Goal: Information Seeking & Learning: Learn about a topic

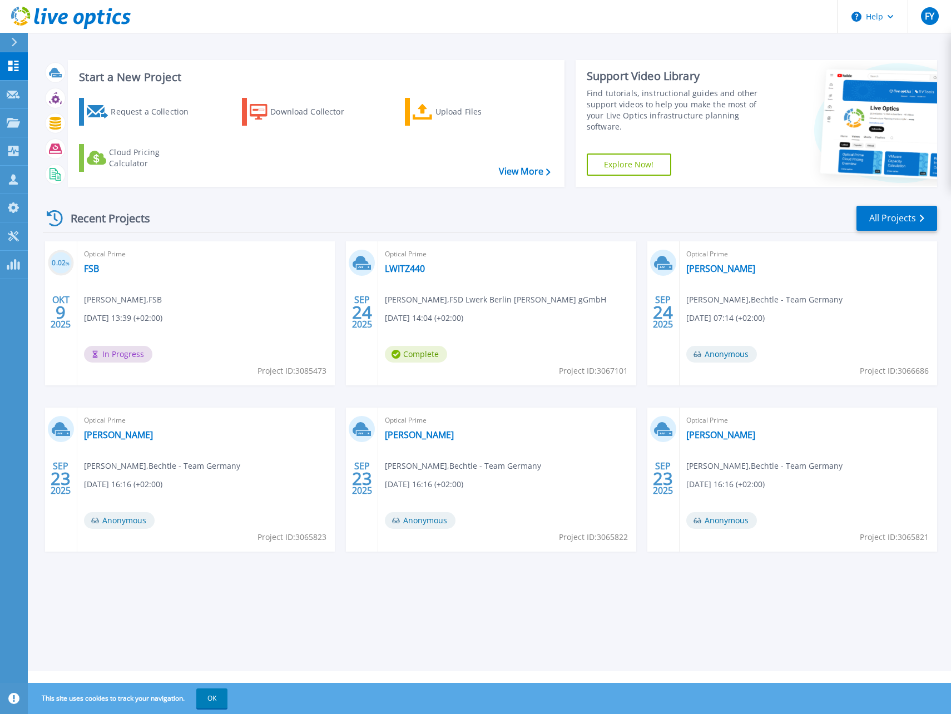
click at [92, 261] on div "Optical Prime FSB Demian Bröker , FSB 10.09.2025, 13:39 (+02:00) In Progress Pr…" at bounding box center [205, 313] width 257 height 144
click at [87, 268] on link "FSB" at bounding box center [91, 268] width 15 height 11
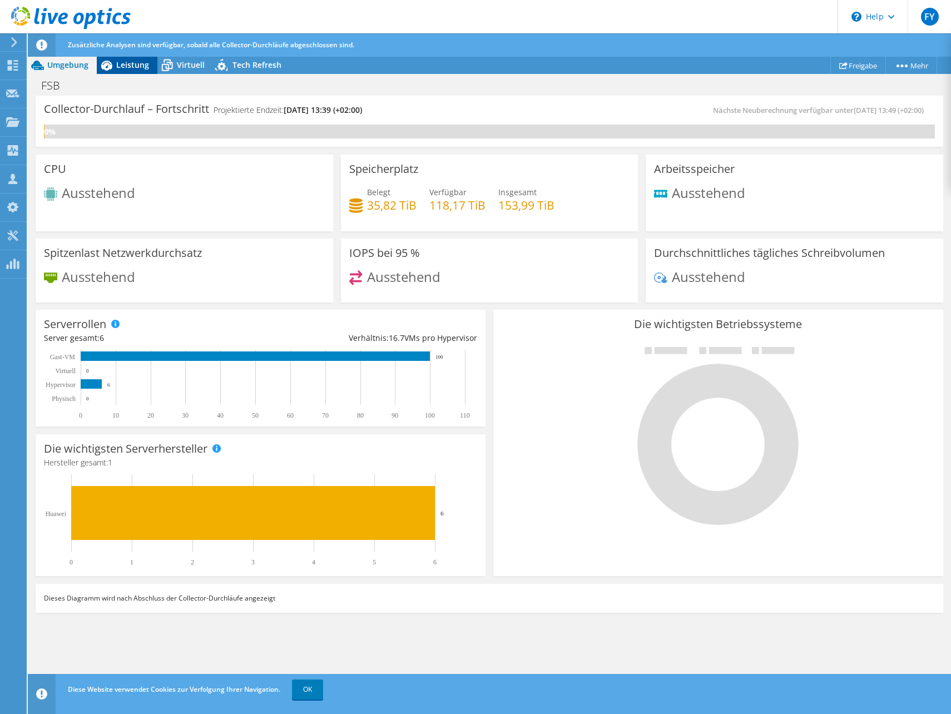
click at [124, 66] on span "Leistung" at bounding box center [132, 64] width 33 height 11
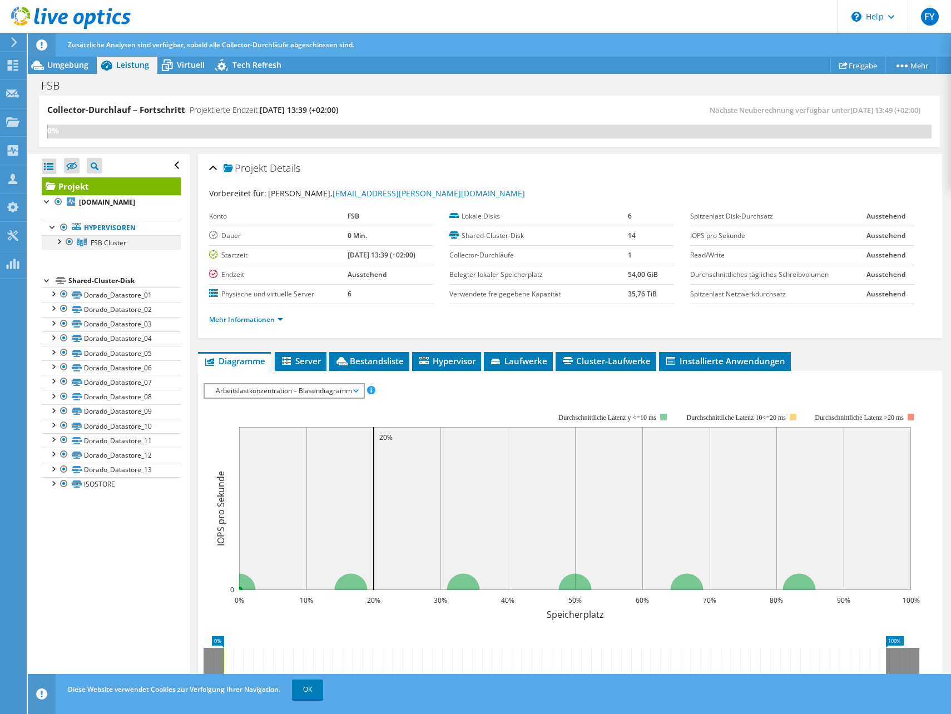
click at [57, 239] on div at bounding box center [58, 240] width 11 height 11
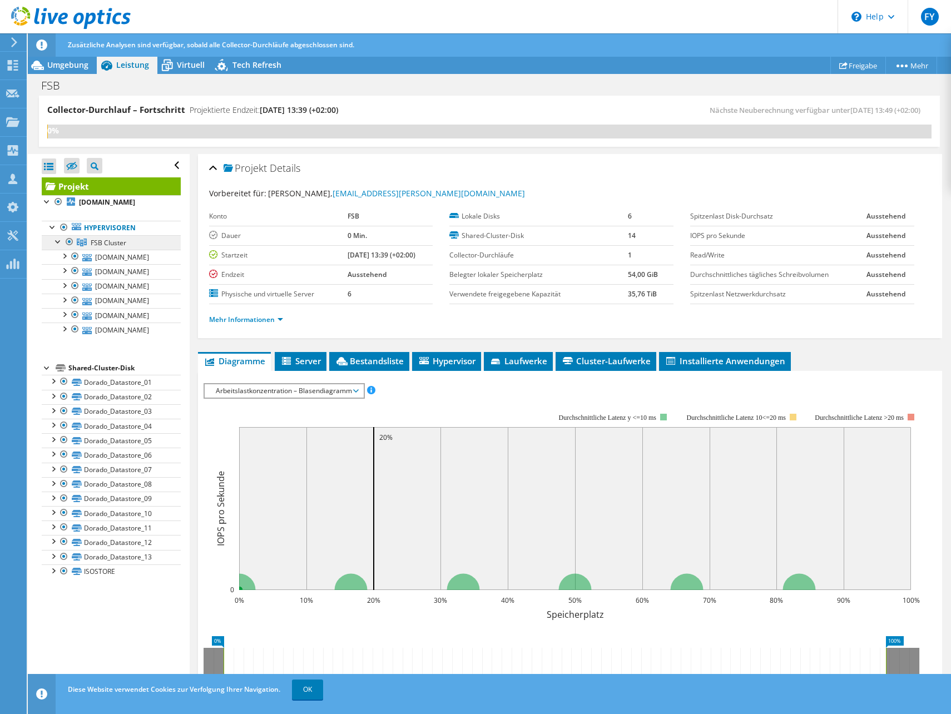
click at [120, 248] on link "FSB Cluster" at bounding box center [111, 242] width 139 height 14
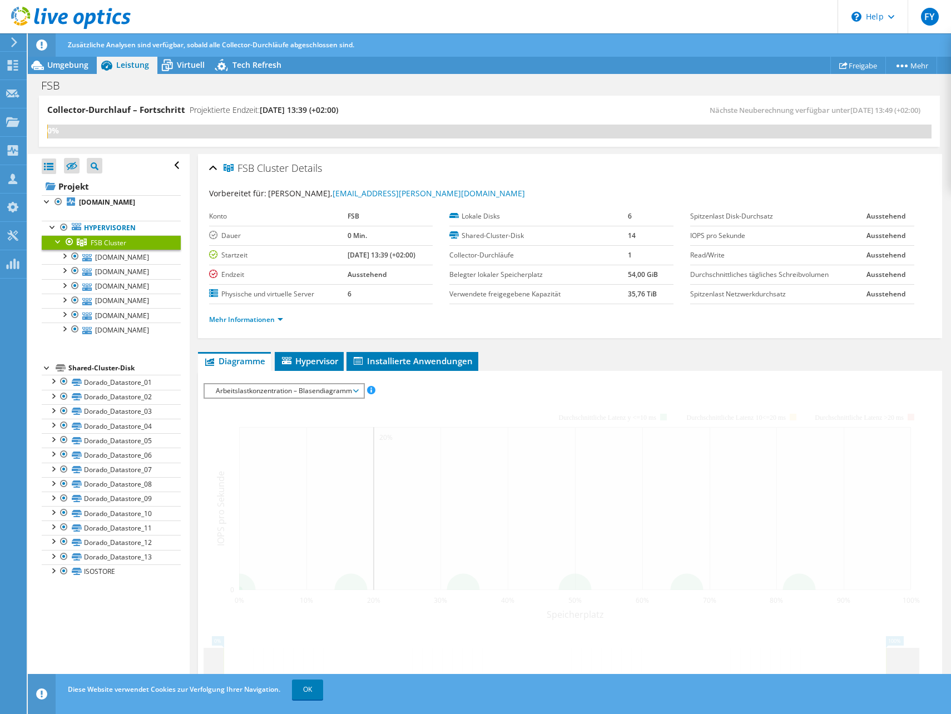
click at [120, 248] on link "FSB Cluster" at bounding box center [111, 242] width 139 height 14
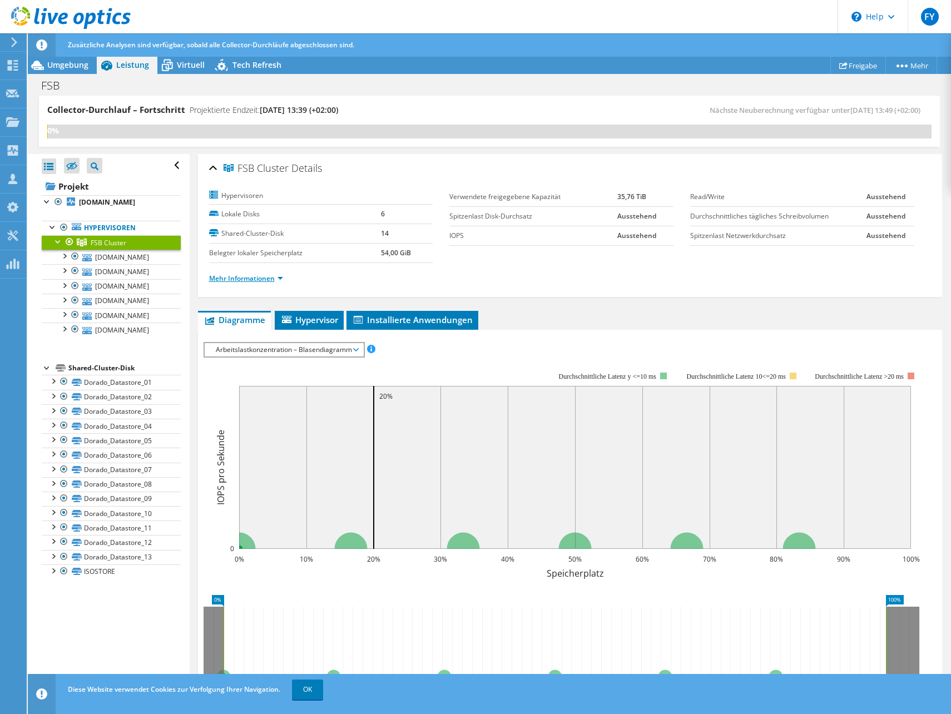
drag, startPoint x: 120, startPoint y: 248, endPoint x: 258, endPoint y: 275, distance: 141.6
click at [258, 275] on link "Mehr Informationen" at bounding box center [246, 278] width 74 height 9
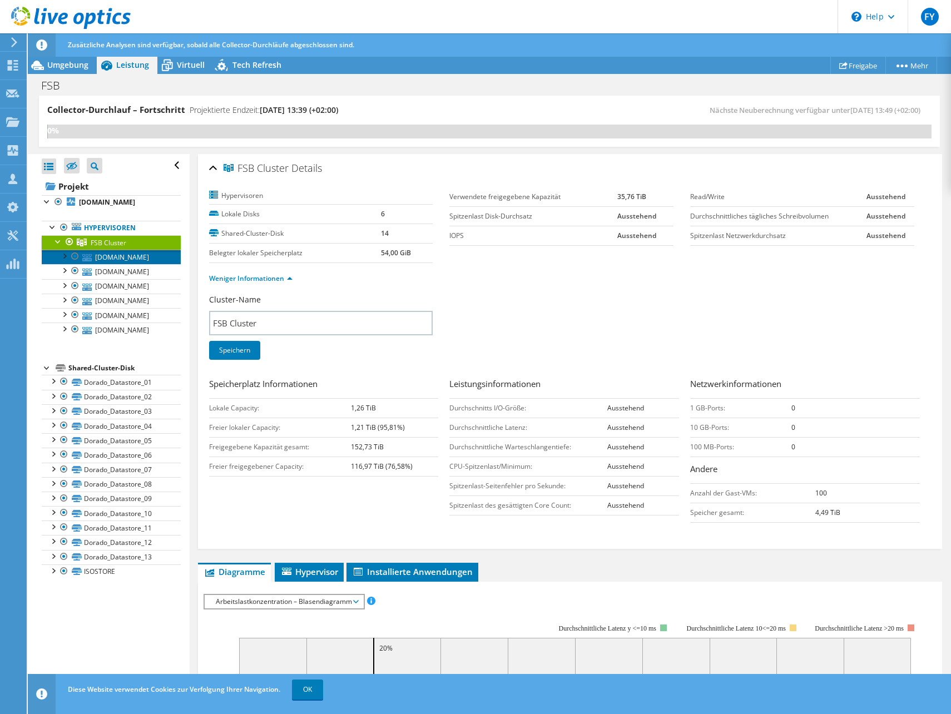
click at [110, 258] on link "[DOMAIN_NAME]" at bounding box center [111, 257] width 139 height 14
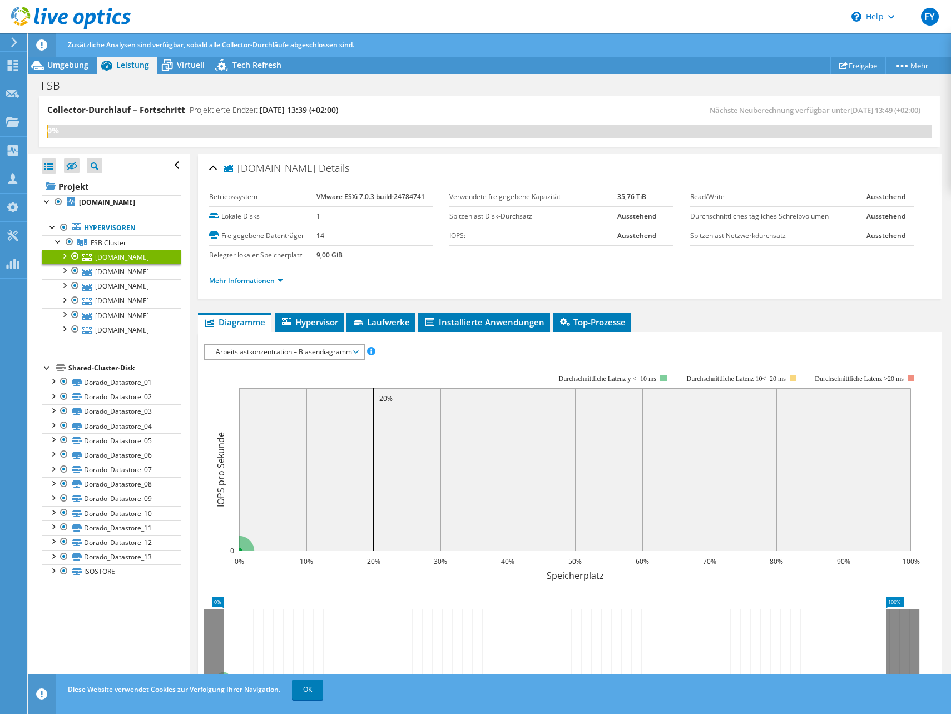
click at [271, 282] on link "Mehr Informationen" at bounding box center [246, 280] width 74 height 9
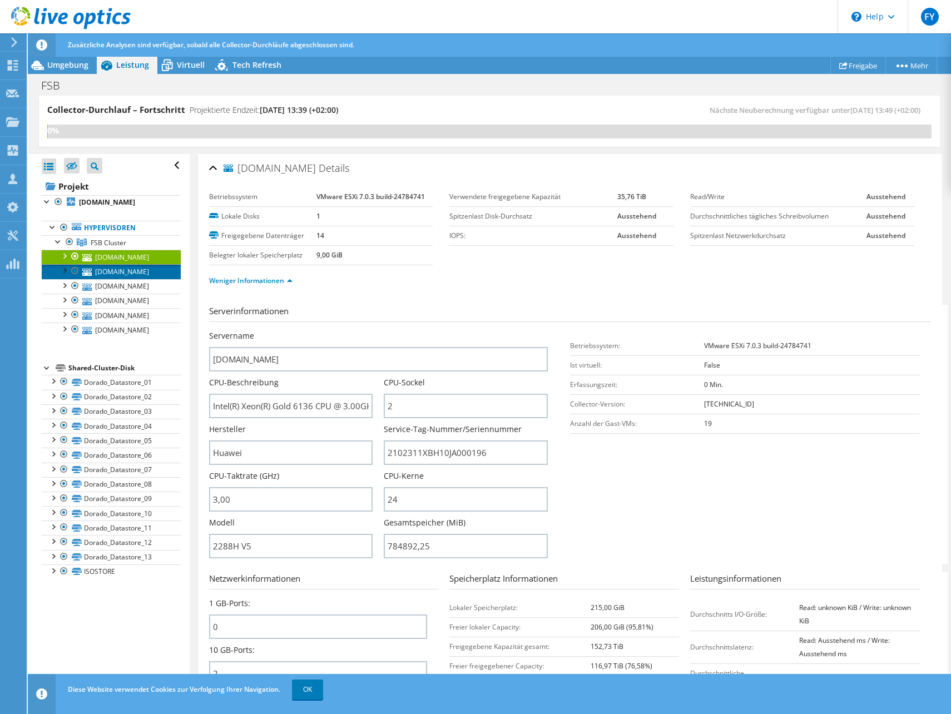
click at [147, 272] on link "[DOMAIN_NAME]" at bounding box center [111, 271] width 139 height 14
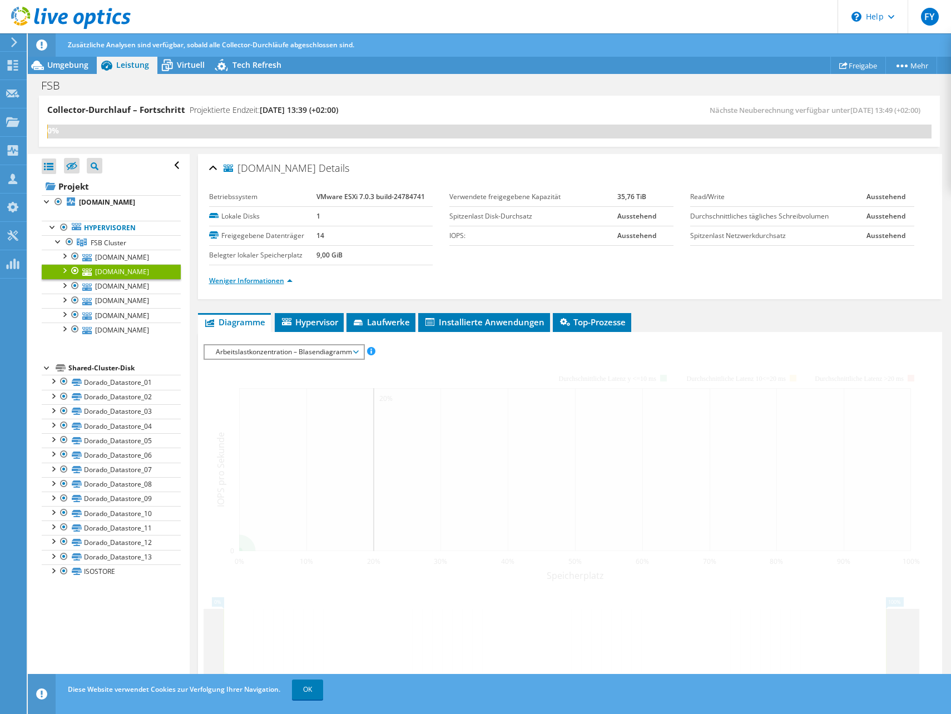
click at [275, 285] on link "Weniger Informationen" at bounding box center [250, 280] width 83 height 9
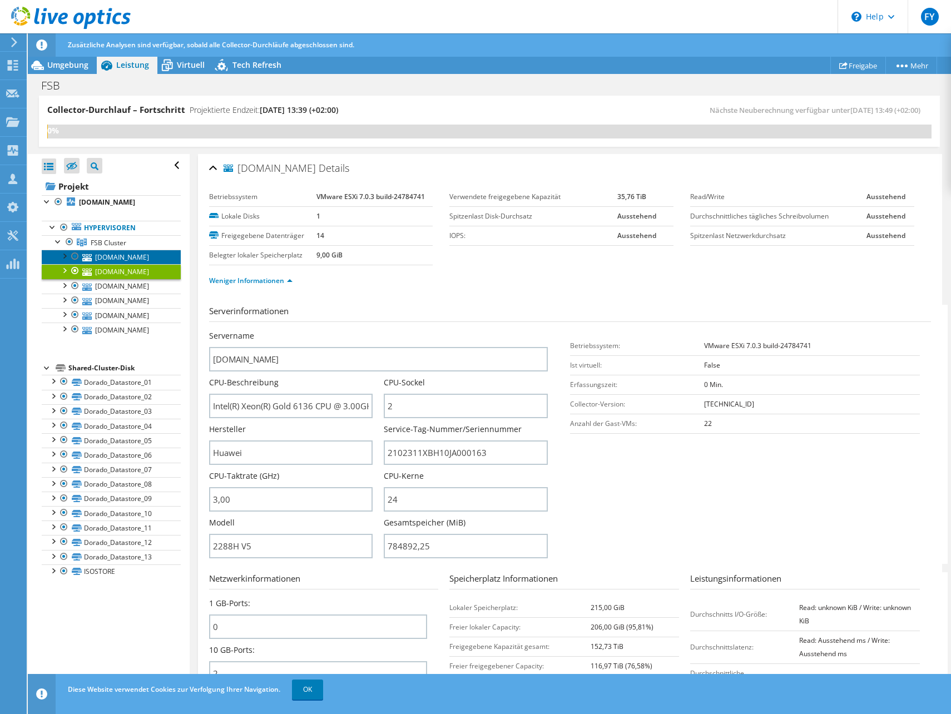
click at [153, 257] on link "[DOMAIN_NAME]" at bounding box center [111, 257] width 139 height 14
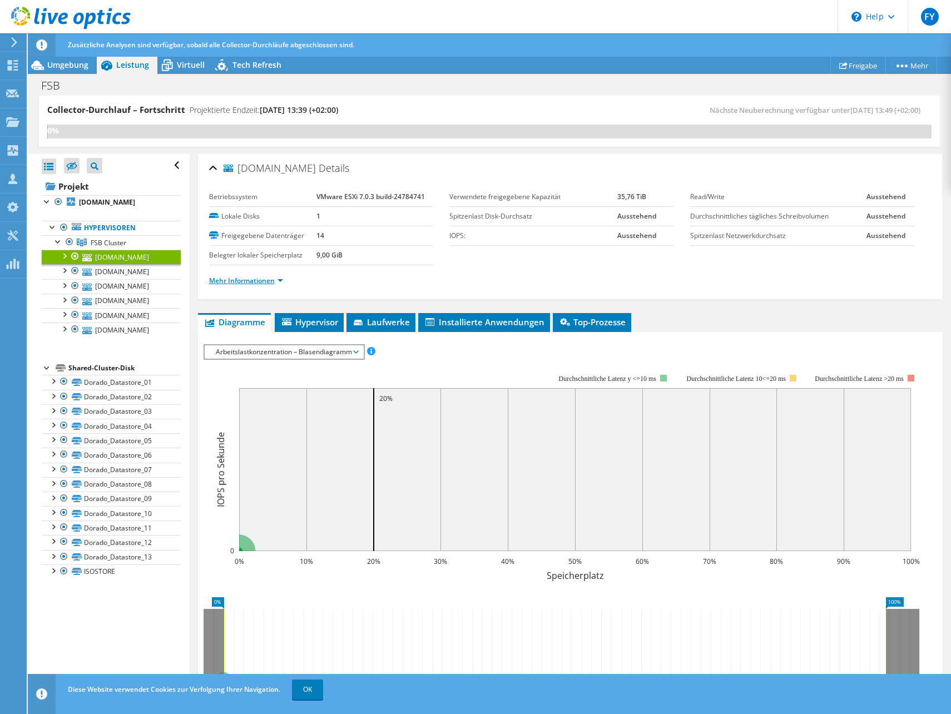
click at [260, 279] on link "Mehr Informationen" at bounding box center [246, 280] width 74 height 9
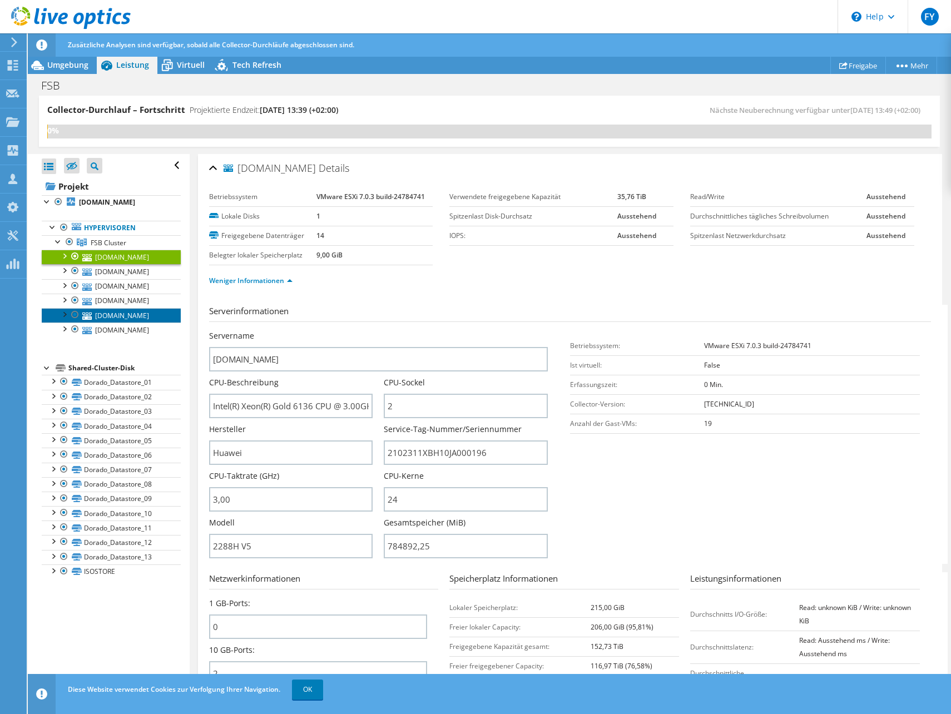
click at [125, 310] on link "[DOMAIN_NAME]" at bounding box center [111, 315] width 139 height 14
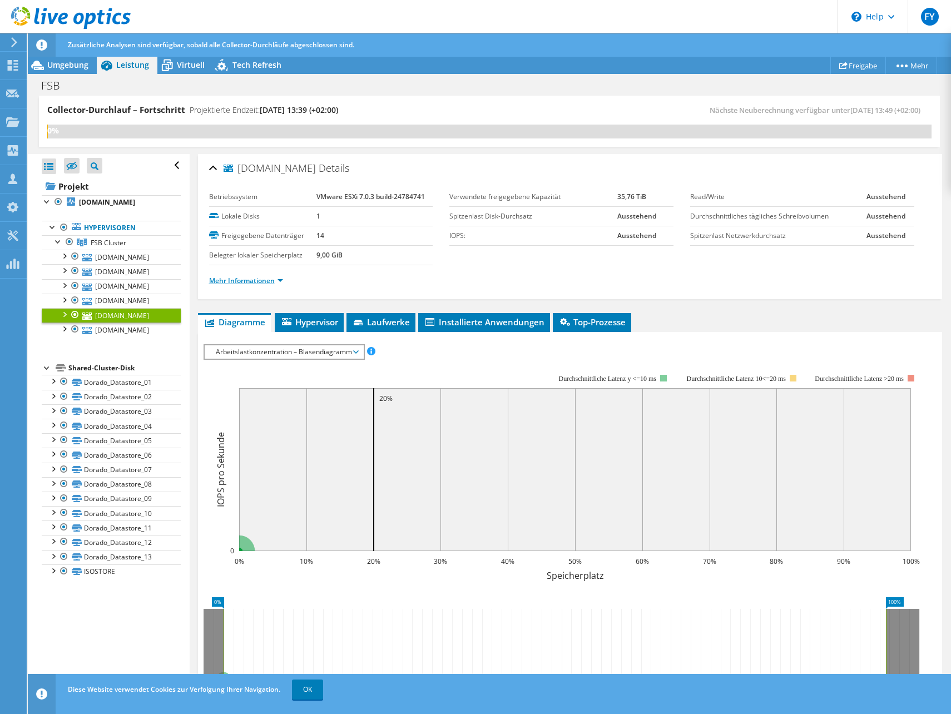
click at [255, 279] on link "Mehr Informationen" at bounding box center [246, 280] width 74 height 9
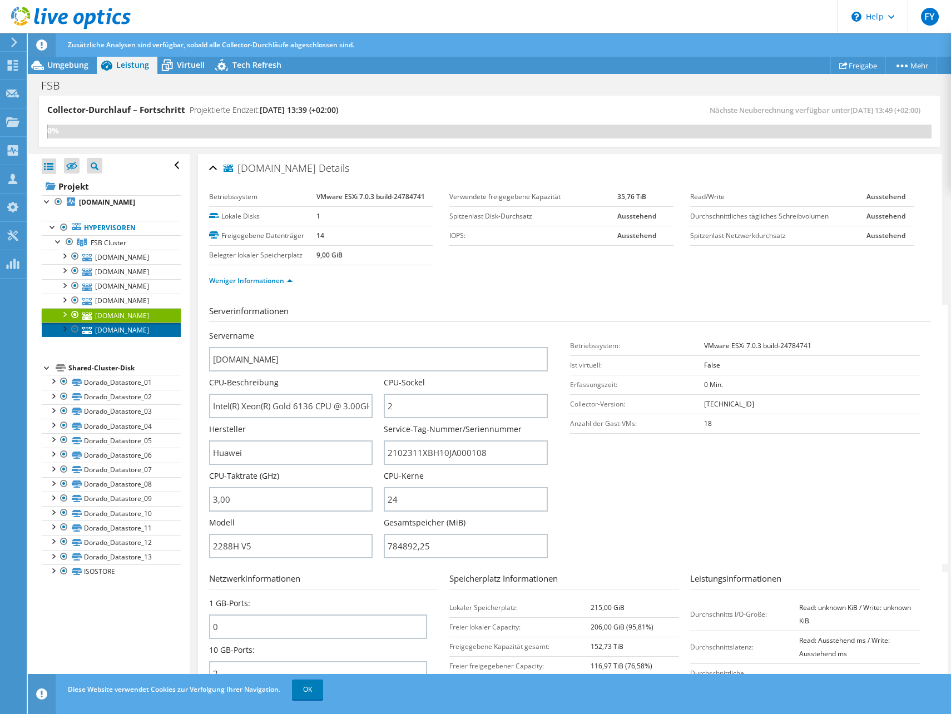
click at [135, 326] on link "[DOMAIN_NAME]" at bounding box center [111, 329] width 139 height 14
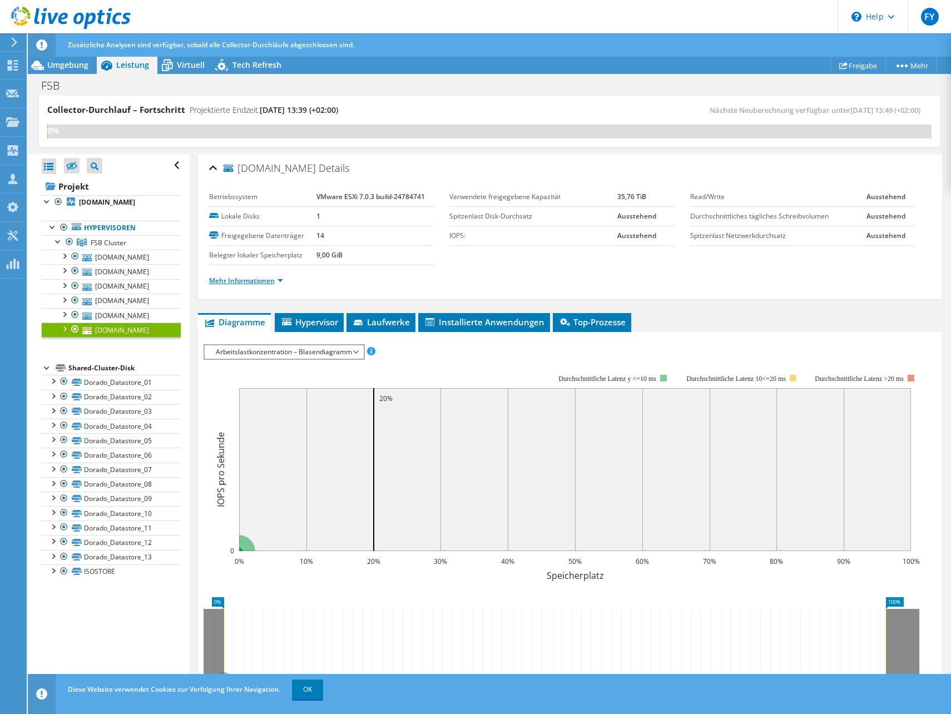
click at [280, 277] on link "Mehr Informationen" at bounding box center [246, 280] width 74 height 9
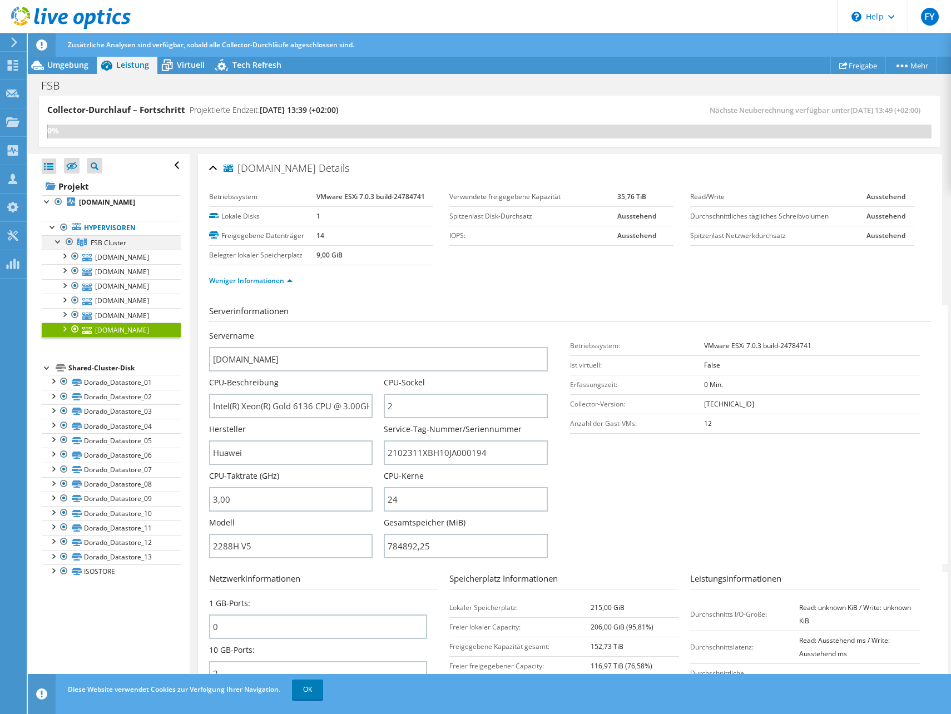
click at [57, 240] on div at bounding box center [58, 240] width 11 height 11
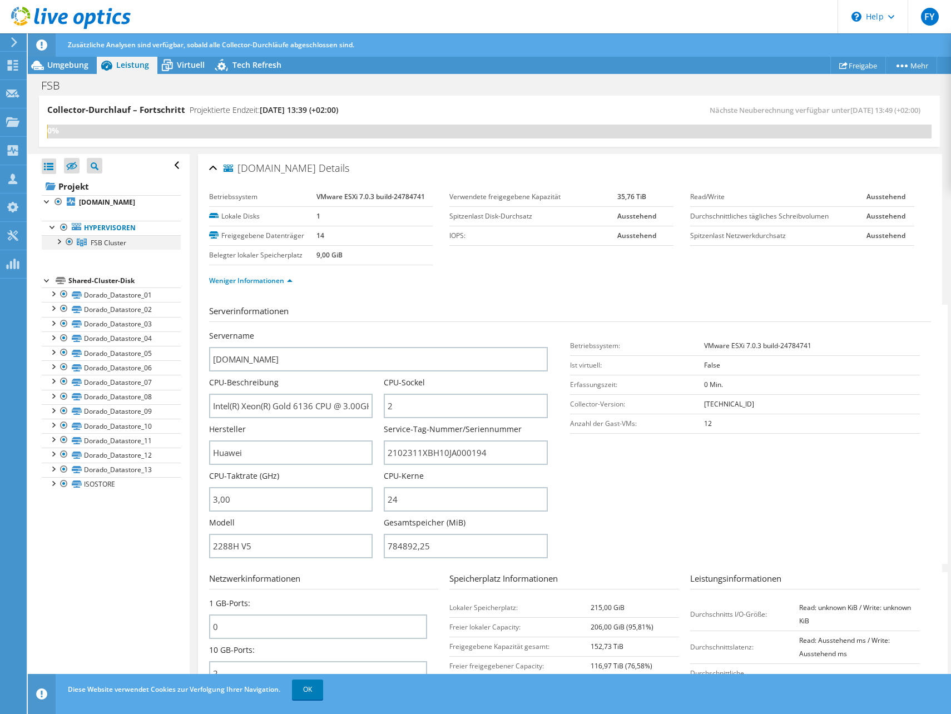
click at [57, 240] on div at bounding box center [58, 240] width 11 height 11
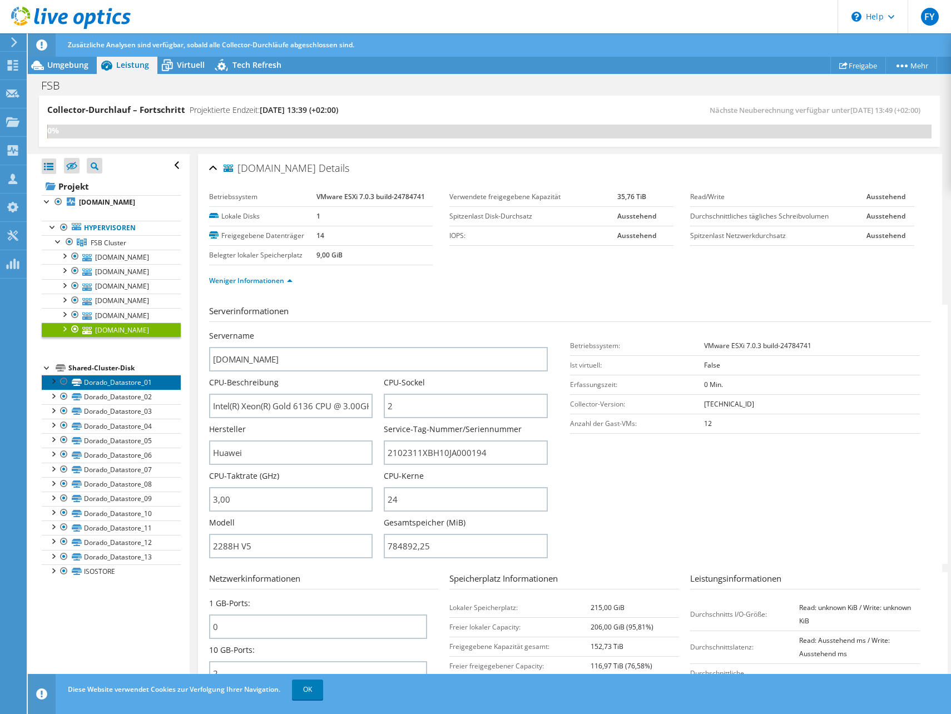
click at [152, 385] on link "Dorado_Datastore_01" at bounding box center [111, 382] width 139 height 14
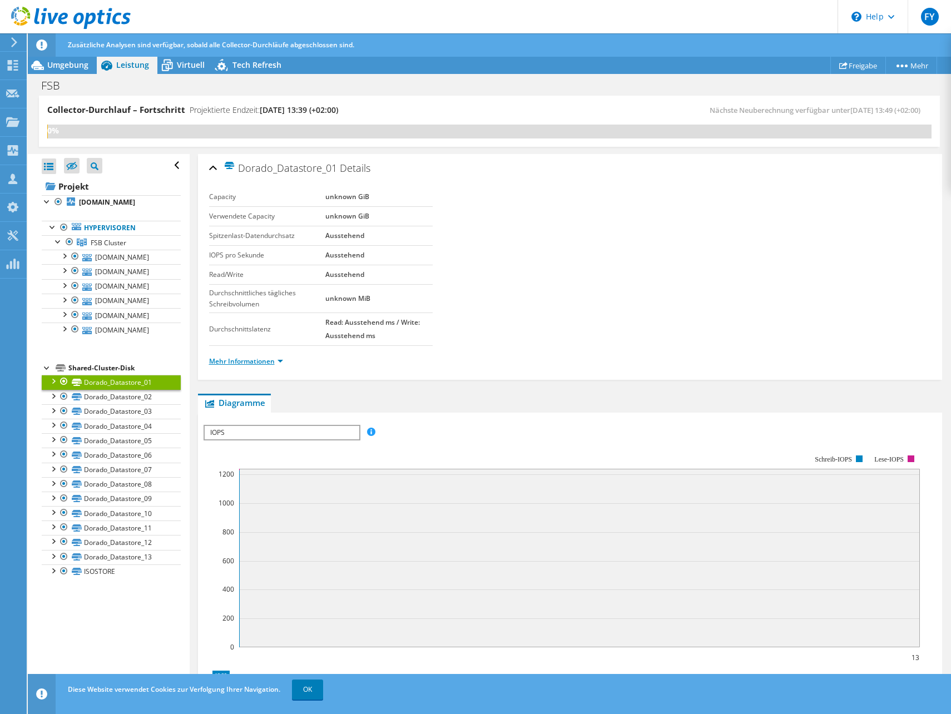
click at [266, 359] on link "Mehr Informationen" at bounding box center [246, 360] width 74 height 9
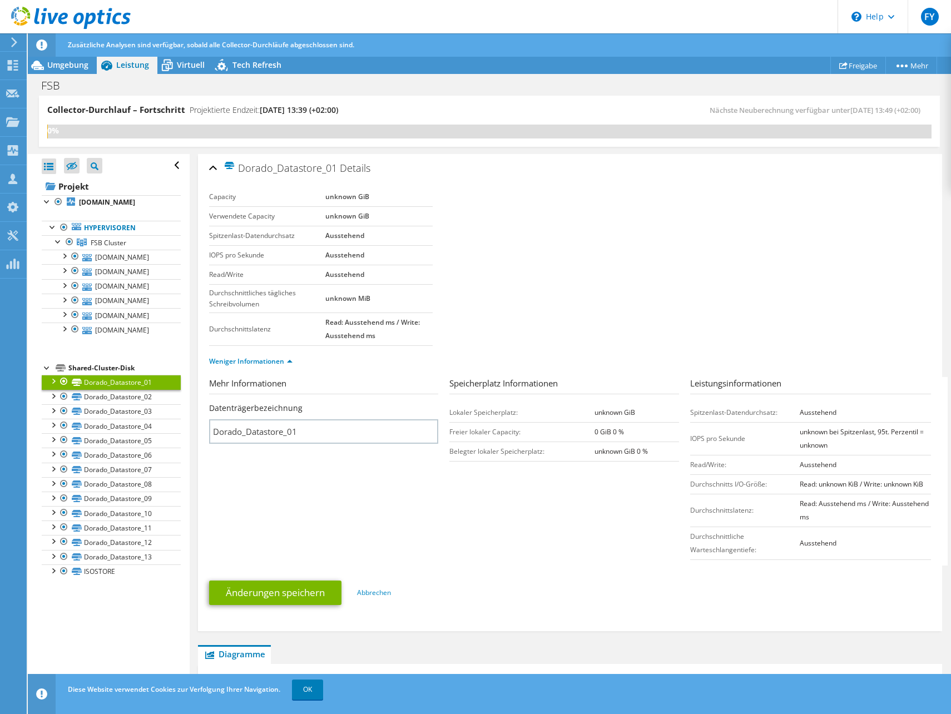
click at [112, 362] on div "Shared-Cluster-Disk" at bounding box center [124, 367] width 112 height 13
click at [110, 366] on div "Shared-Cluster-Disk" at bounding box center [124, 367] width 112 height 13
click at [132, 376] on link "Dorado_Datastore_01" at bounding box center [111, 382] width 139 height 14
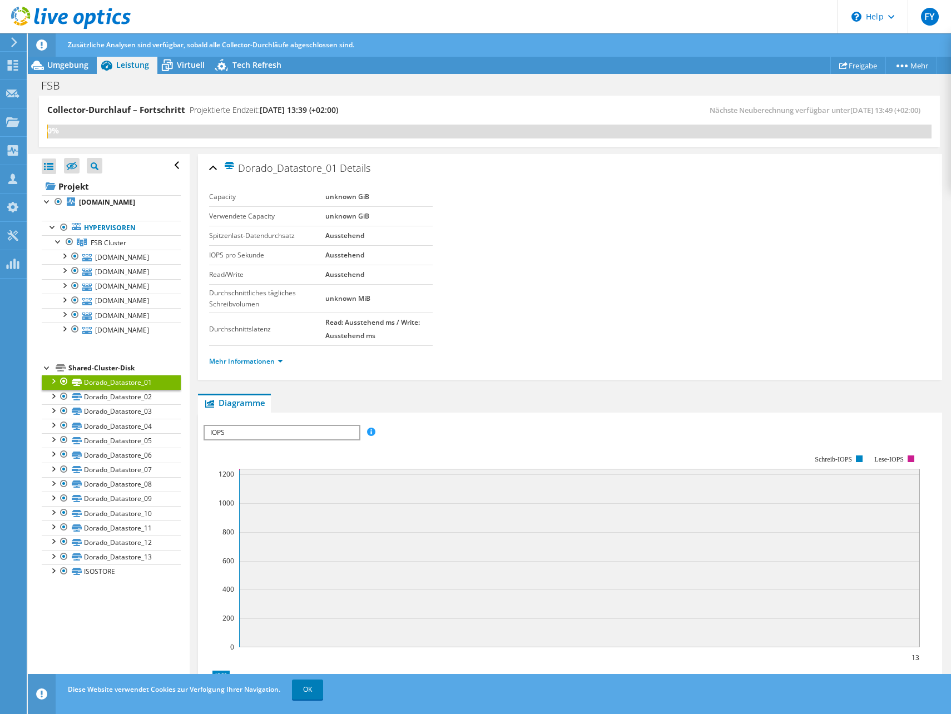
click at [122, 366] on div "Shared-Cluster-Disk" at bounding box center [124, 367] width 112 height 13
click at [108, 392] on link "Dorado_Datastore_02" at bounding box center [111, 397] width 139 height 14
click at [110, 402] on link "Dorado_Datastore_02" at bounding box center [111, 397] width 139 height 14
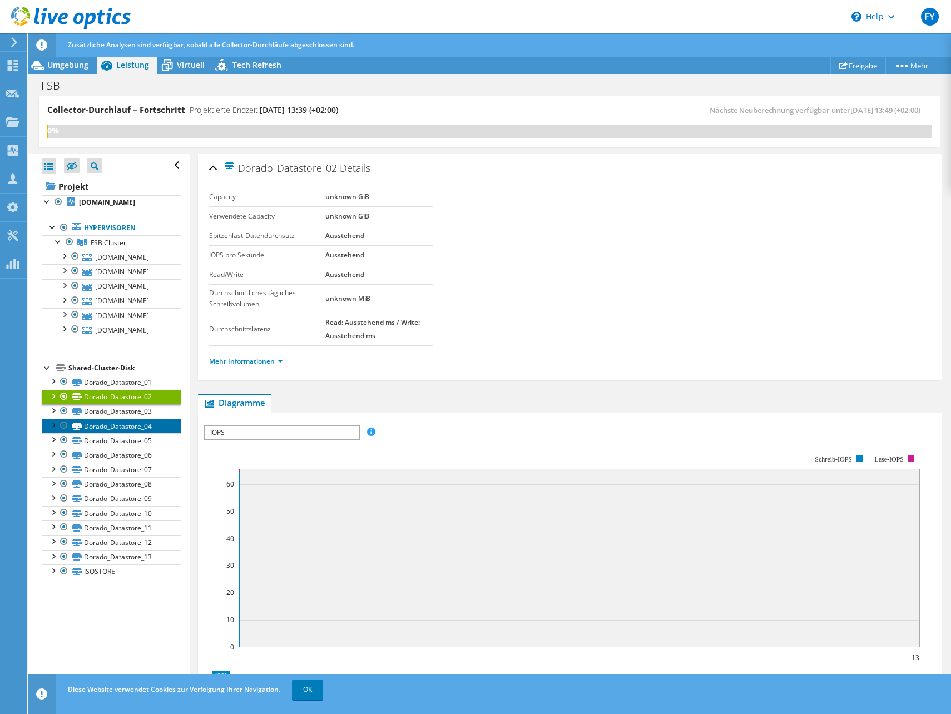
click at [118, 419] on link "Dorado_Datastore_04" at bounding box center [111, 426] width 139 height 14
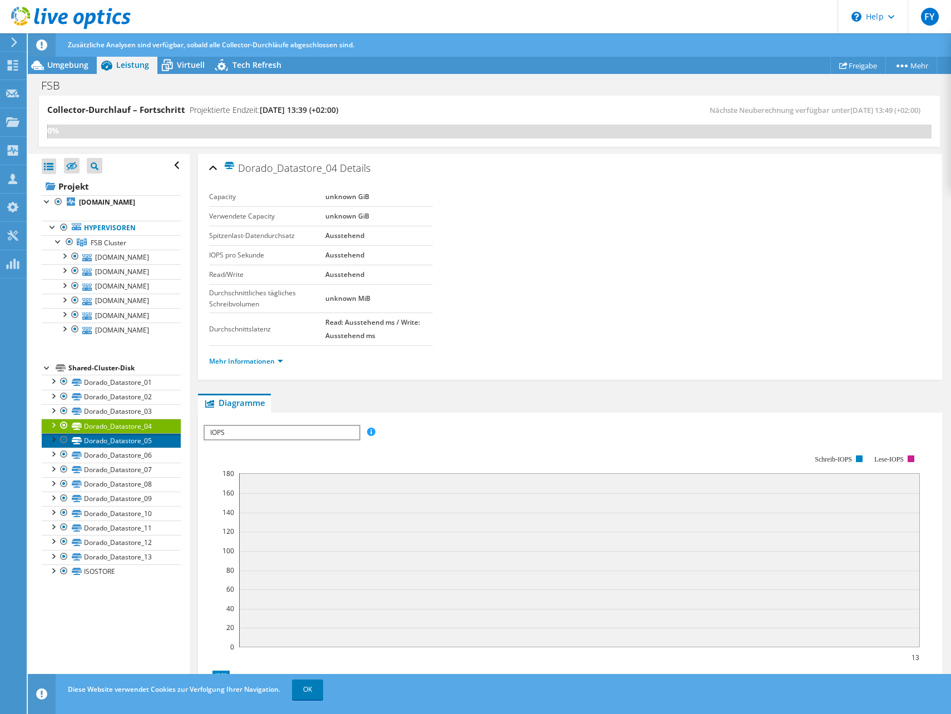
click at [127, 439] on link "Dorado_Datastore_05" at bounding box center [111, 440] width 139 height 14
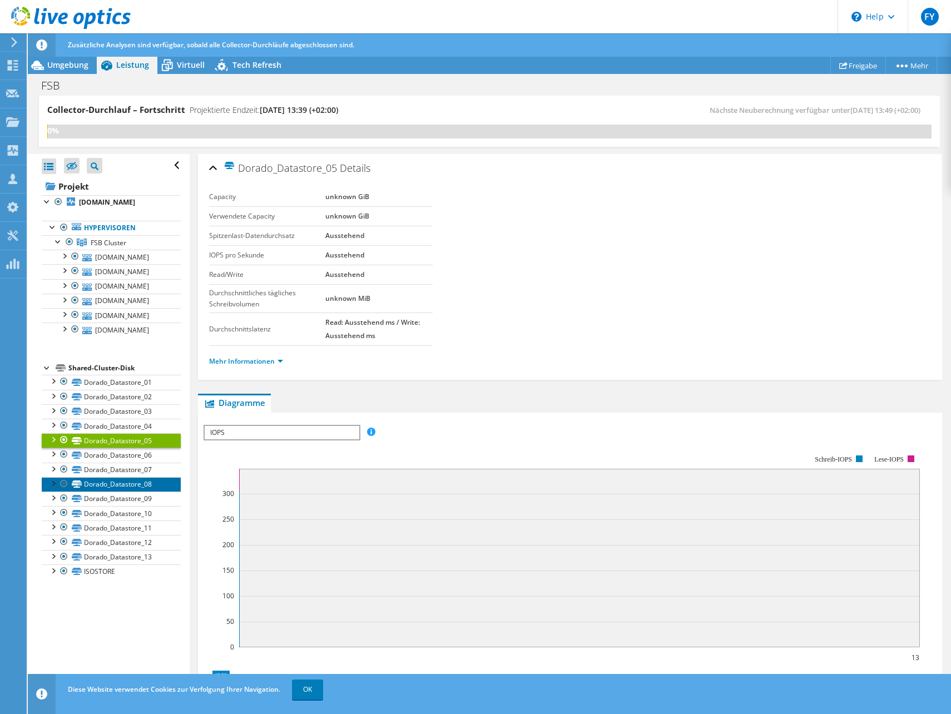
click at [132, 485] on link "Dorado_Datastore_08" at bounding box center [111, 484] width 139 height 14
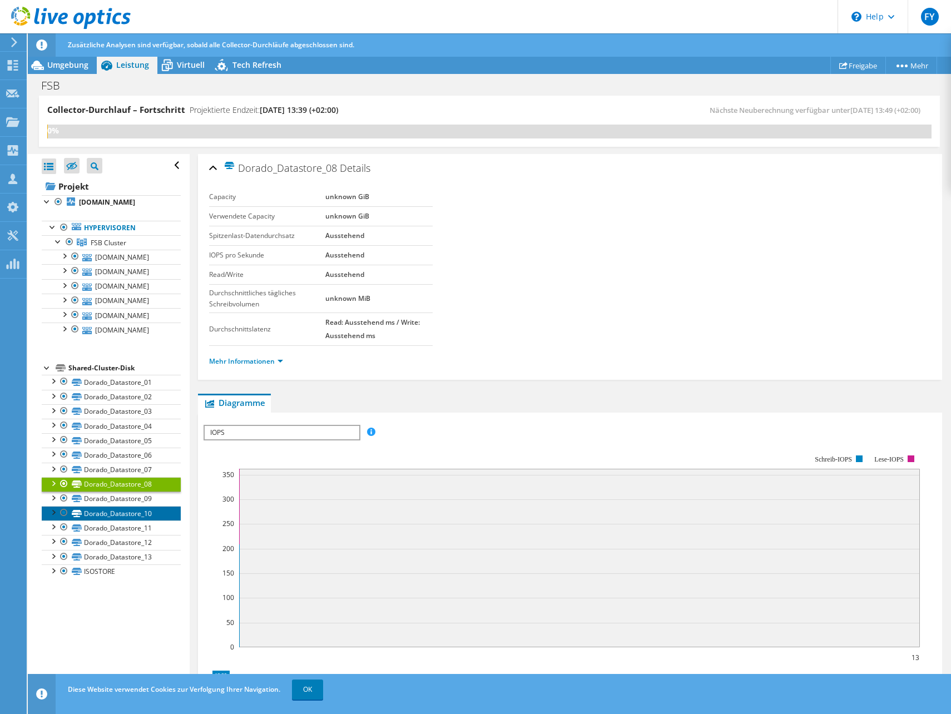
click at [133, 519] on link "Dorado_Datastore_10" at bounding box center [111, 513] width 139 height 14
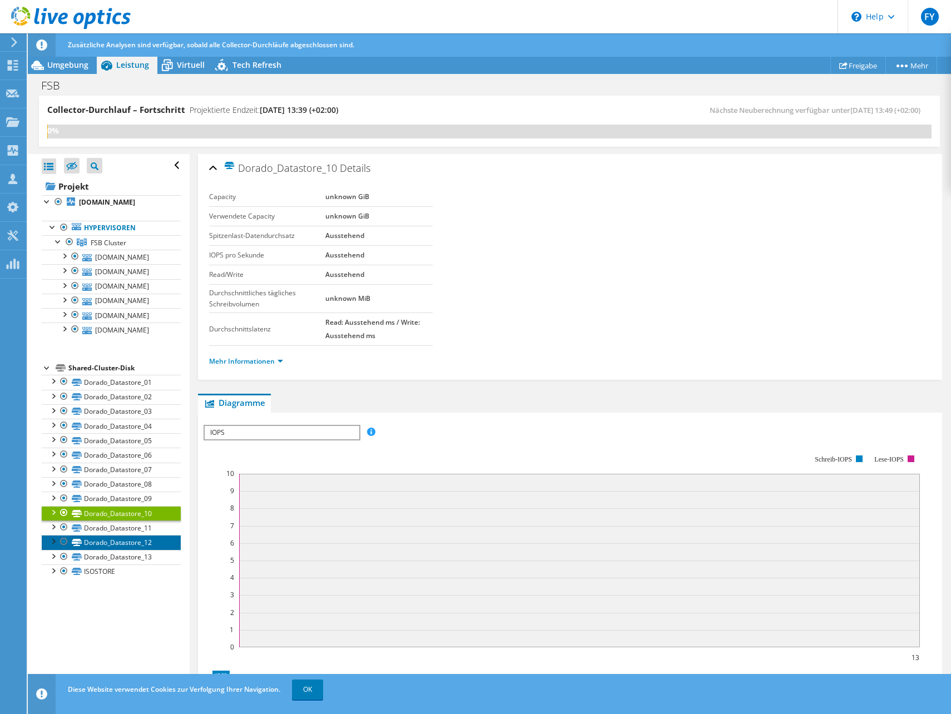
click at [130, 544] on link "Dorado_Datastore_12" at bounding box center [111, 542] width 139 height 14
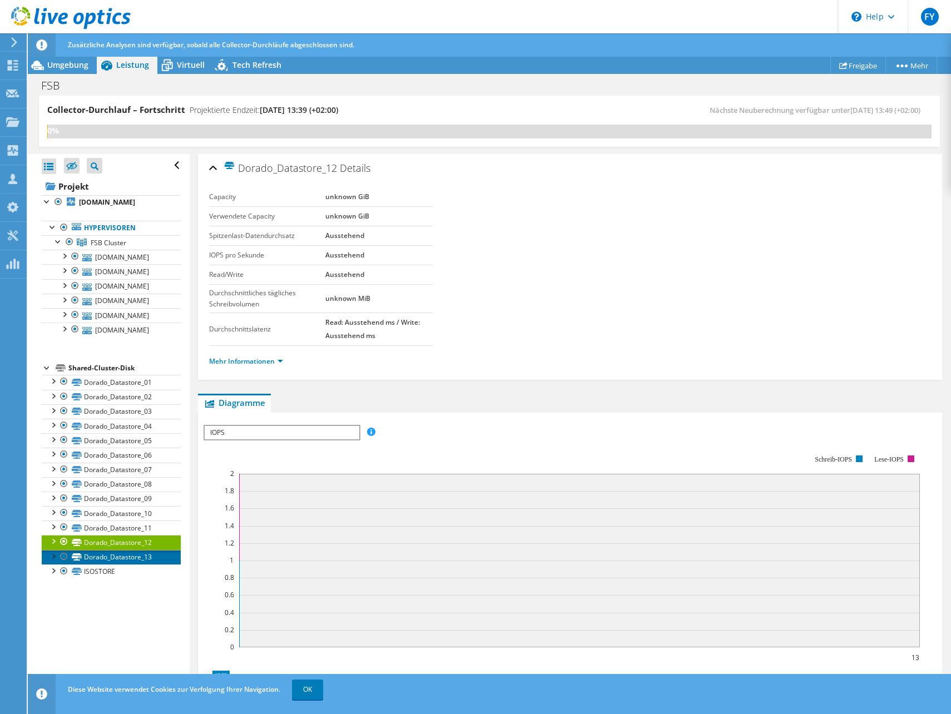
click at [137, 559] on link "Dorado_Datastore_13" at bounding box center [111, 557] width 139 height 14
click at [119, 574] on link "ISOSTORE" at bounding box center [111, 571] width 139 height 14
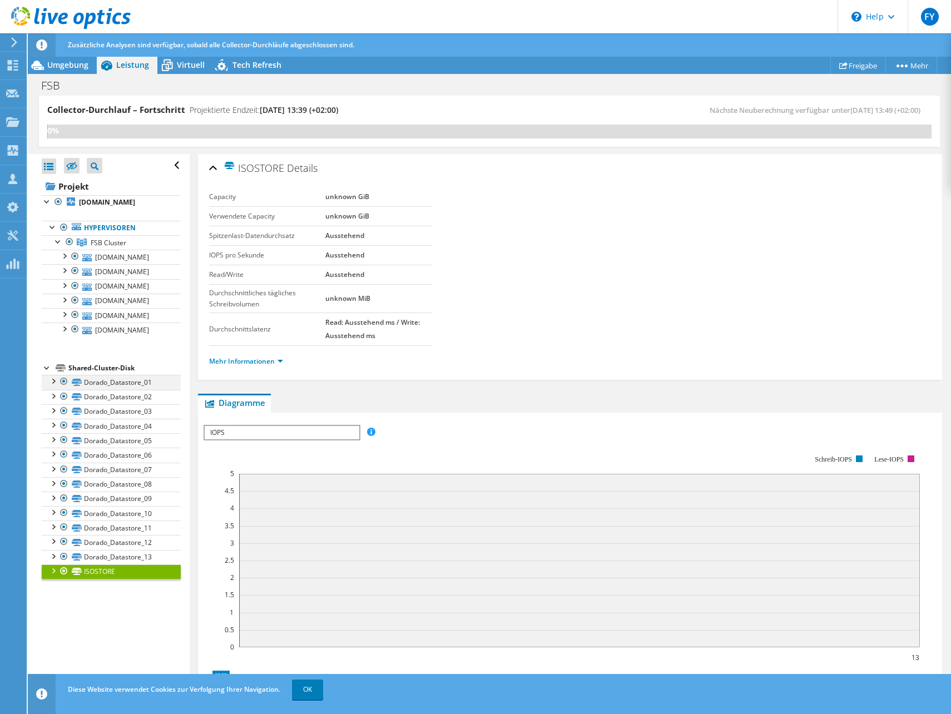
click at [52, 380] on div at bounding box center [52, 380] width 11 height 11
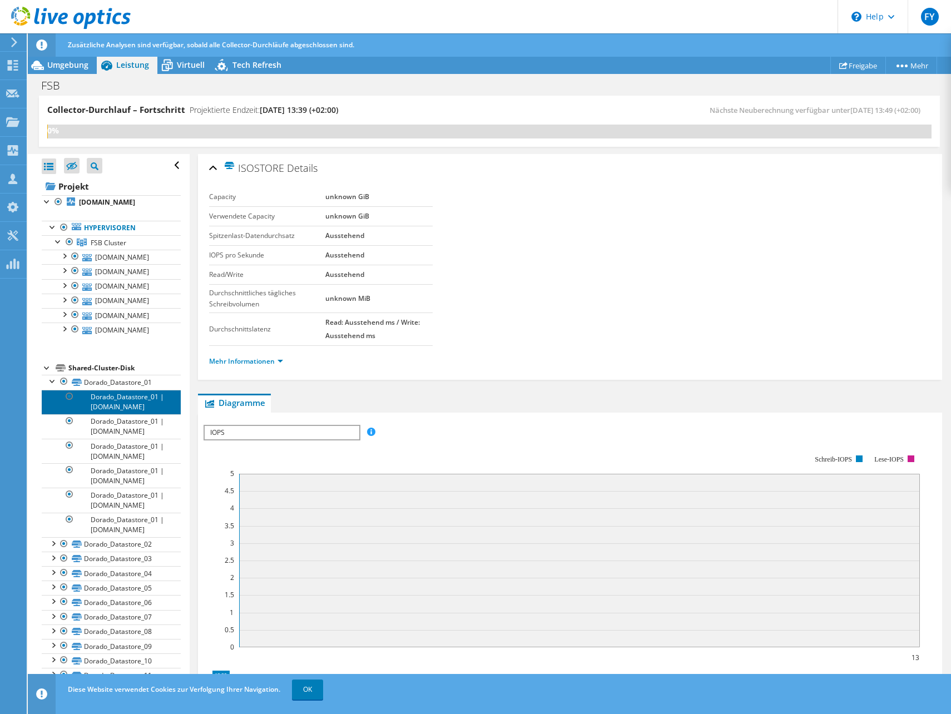
click at [131, 401] on link "Dorado_Datastore_01 | [DOMAIN_NAME]" at bounding box center [111, 402] width 139 height 24
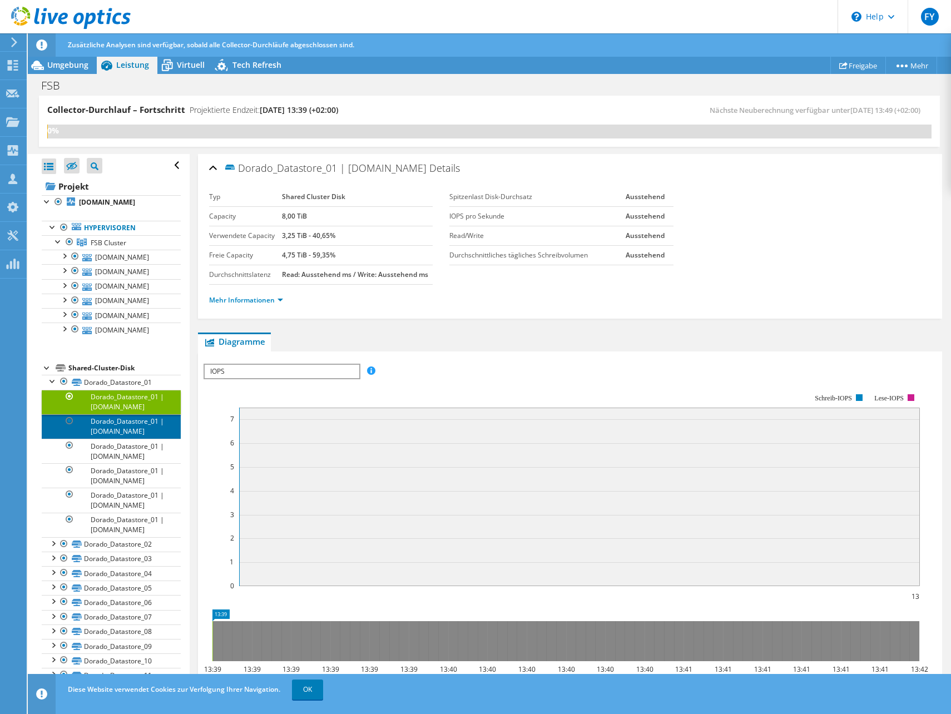
click at [125, 422] on link "Dorado_Datastore_01 | [DOMAIN_NAME]" at bounding box center [111, 426] width 139 height 24
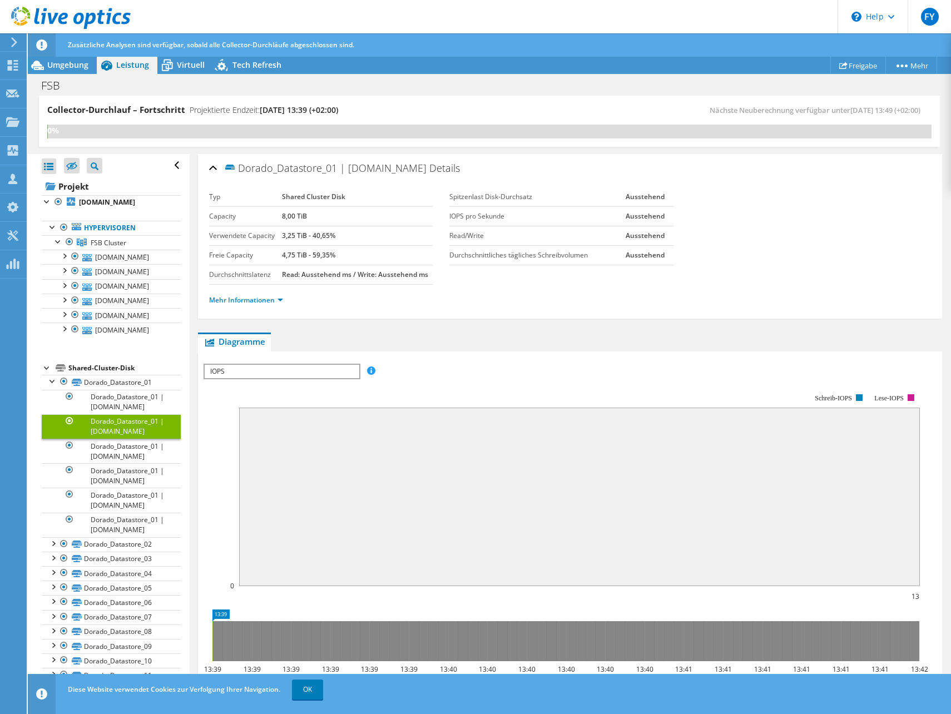
click at [90, 361] on div "Shared-Cluster-Disk" at bounding box center [124, 367] width 112 height 13
click at [57, 382] on div at bounding box center [52, 380] width 11 height 11
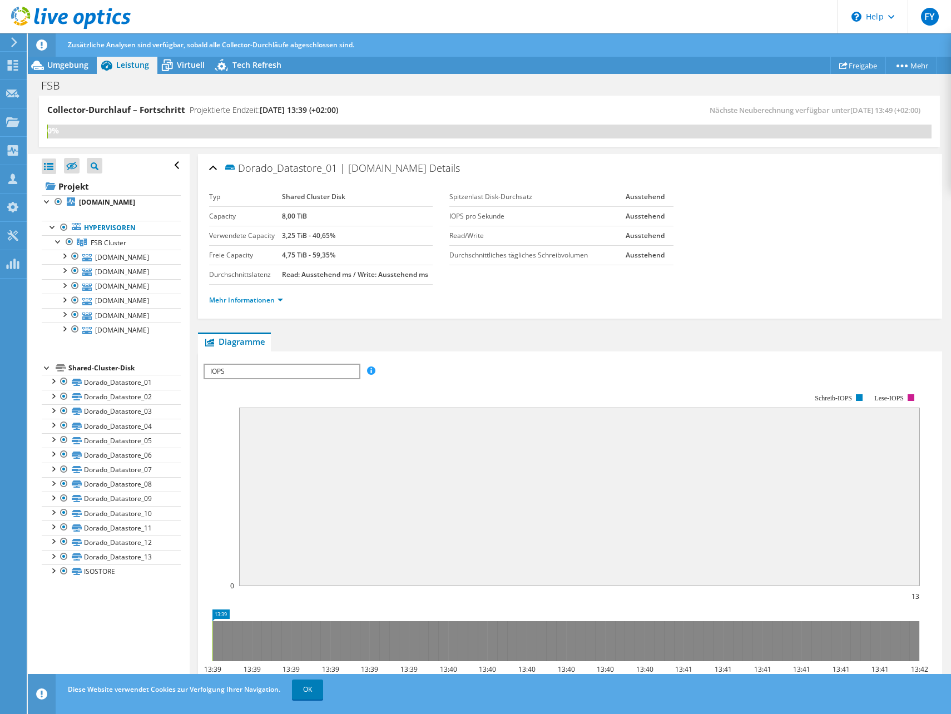
click at [80, 366] on div "Shared-Cluster-Disk" at bounding box center [124, 367] width 112 height 13
click at [46, 371] on div at bounding box center [47, 366] width 11 height 11
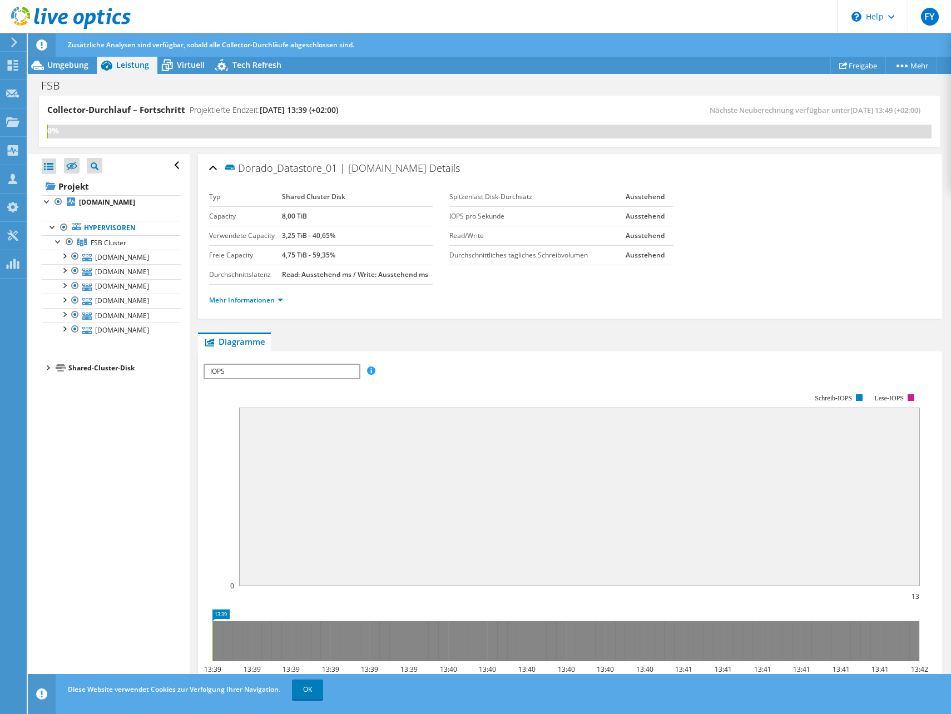
click at [97, 370] on div "Shared-Cluster-Disk" at bounding box center [124, 367] width 112 height 13
click at [100, 369] on div "Shared-Cluster-Disk" at bounding box center [124, 367] width 112 height 13
drag, startPoint x: 100, startPoint y: 369, endPoint x: 40, endPoint y: 372, distance: 59.5
click at [40, 372] on div "Alle öffnen Alle schließen Ausgeschlossene Knoten verbergen Projektbaumfilter" at bounding box center [108, 434] width 161 height 561
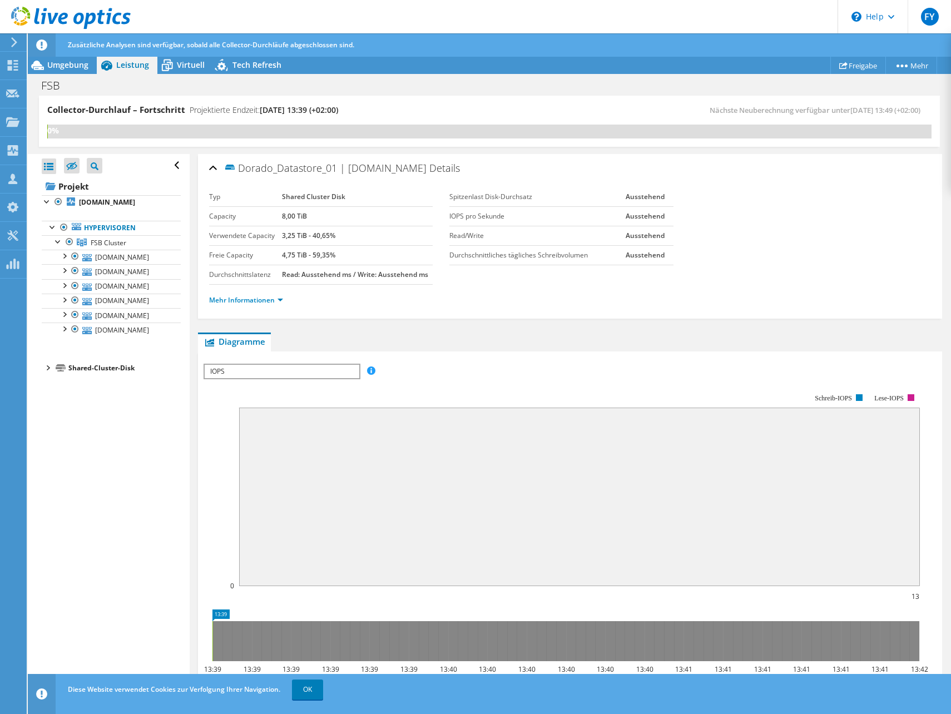
click at [47, 366] on div at bounding box center [47, 366] width 11 height 11
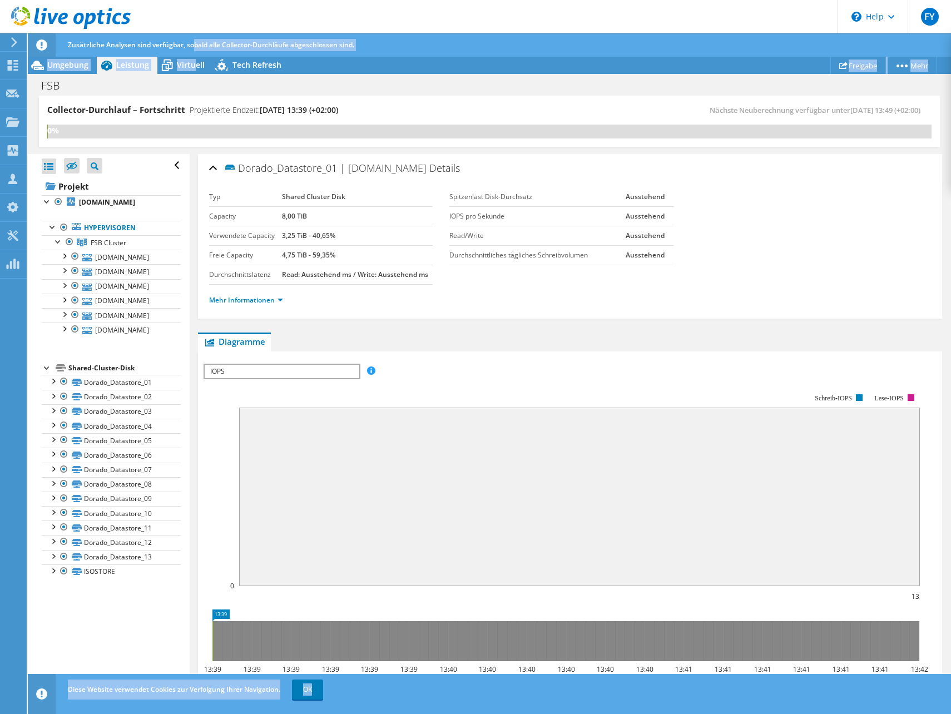
click at [193, 56] on div "FY Teammitglied [PERSON_NAME] [EMAIL_ADDRESS][PERSON_NAME][DOMAIN_NAME] [PERSON…" at bounding box center [475, 368] width 951 height 737
drag, startPoint x: 193, startPoint y: 56, endPoint x: 180, endPoint y: 68, distance: 17.7
click at [180, 68] on span "Virtuell" at bounding box center [191, 64] width 28 height 11
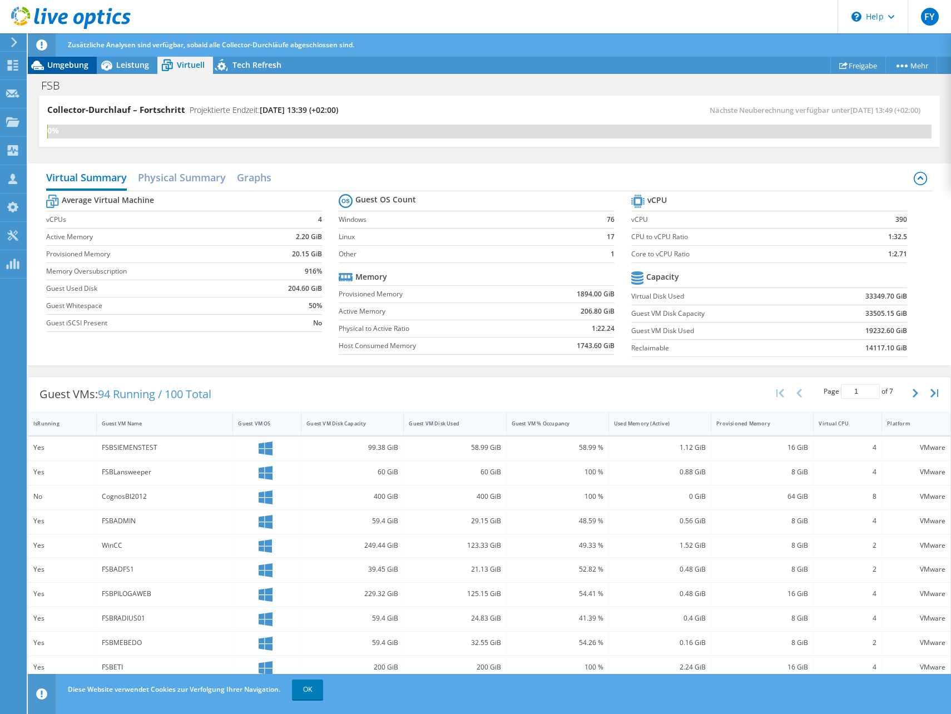
click at [64, 64] on span "Umgebung" at bounding box center [67, 64] width 41 height 11
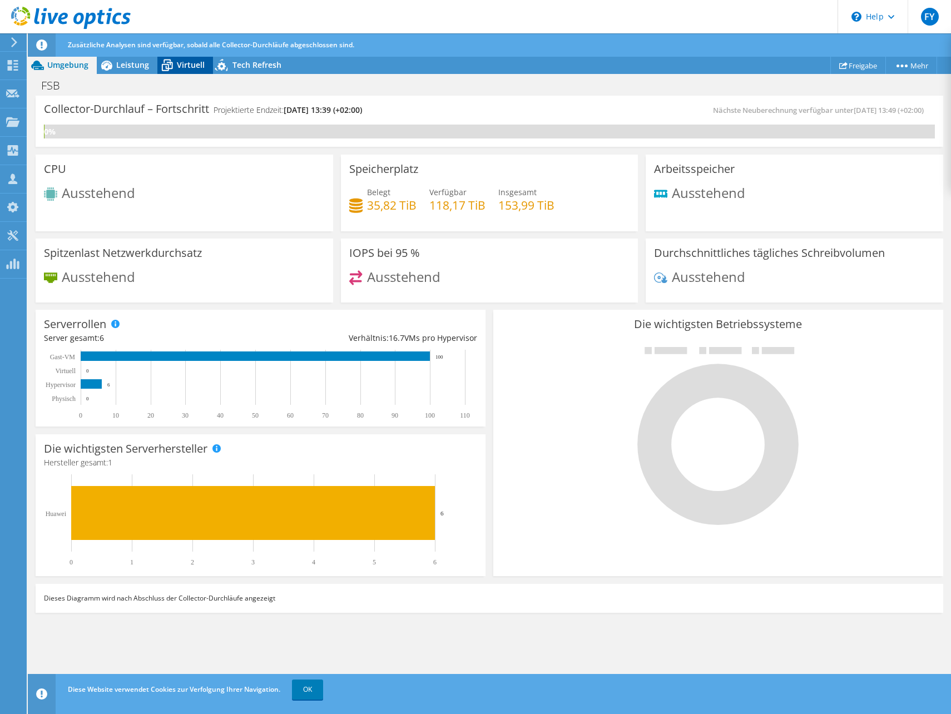
click at [198, 66] on span "Virtuell" at bounding box center [191, 64] width 28 height 11
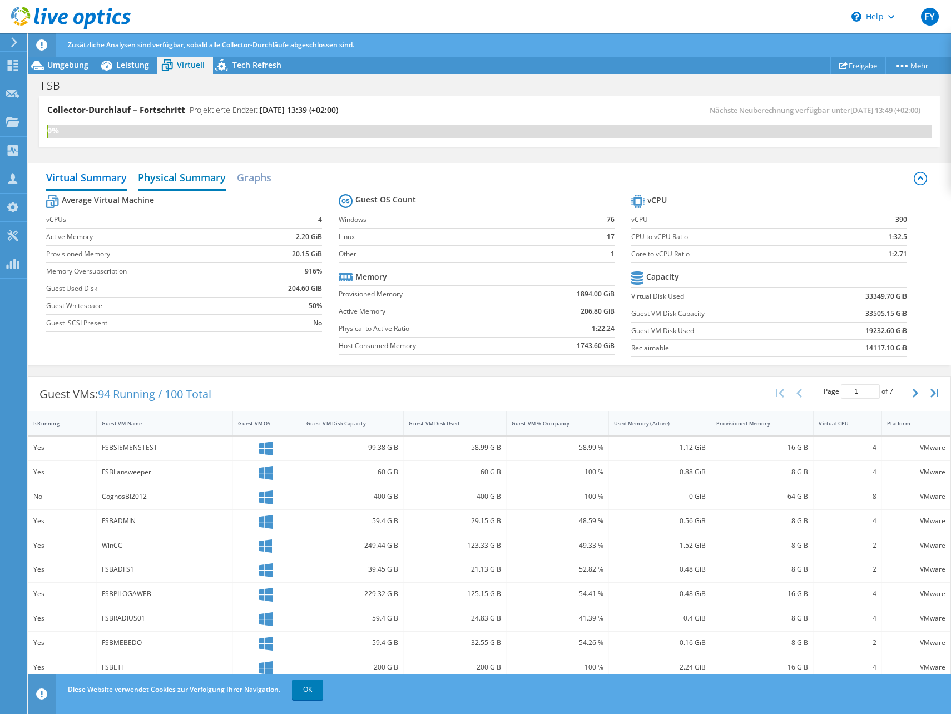
click at [186, 172] on h2 "Physical Summary" at bounding box center [182, 178] width 88 height 24
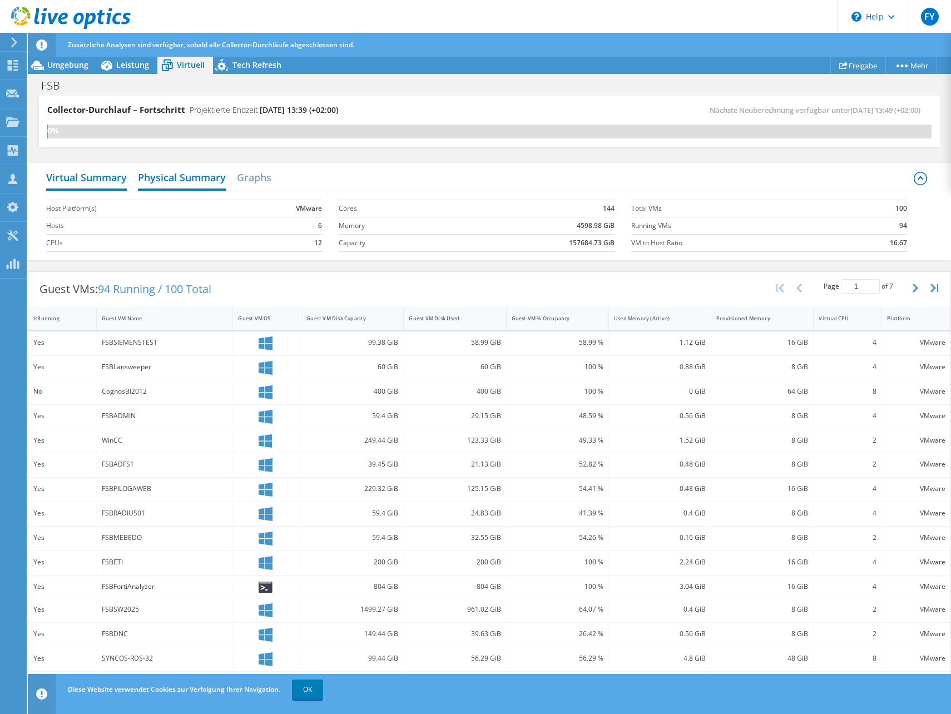
click at [113, 173] on h2 "Virtual Summary" at bounding box center [86, 178] width 81 height 24
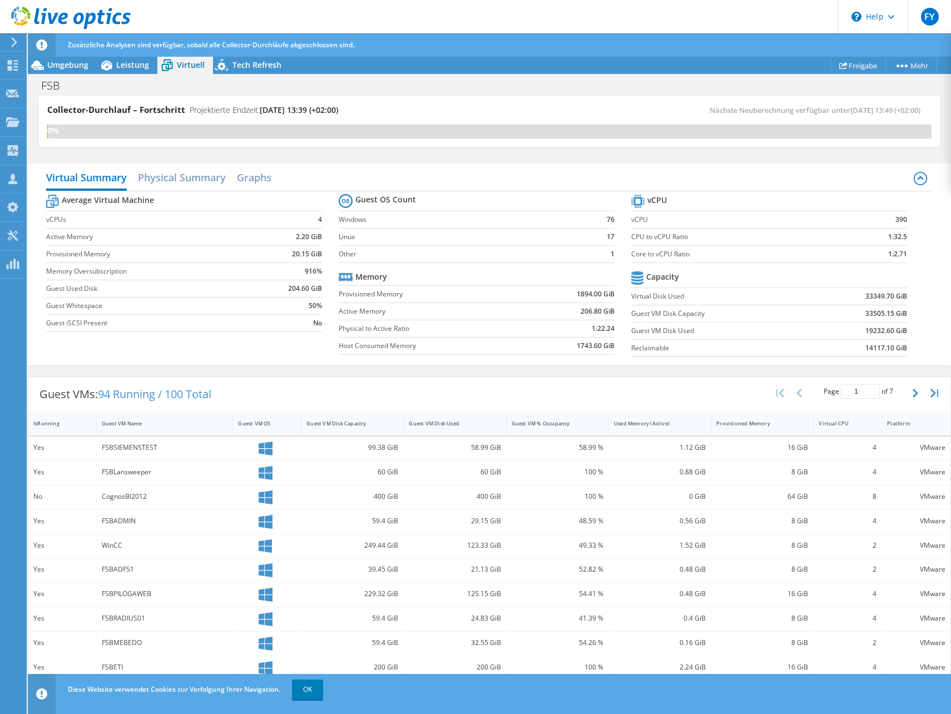
scroll to position [92, 0]
